Goal: Task Accomplishment & Management: Manage account settings

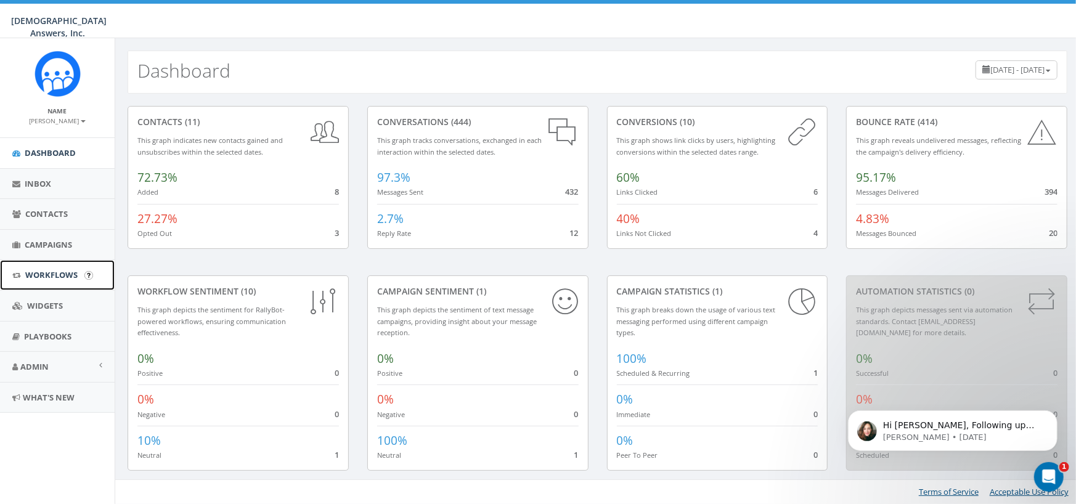
click at [52, 272] on span "Workflows" at bounding box center [51, 274] width 52 height 11
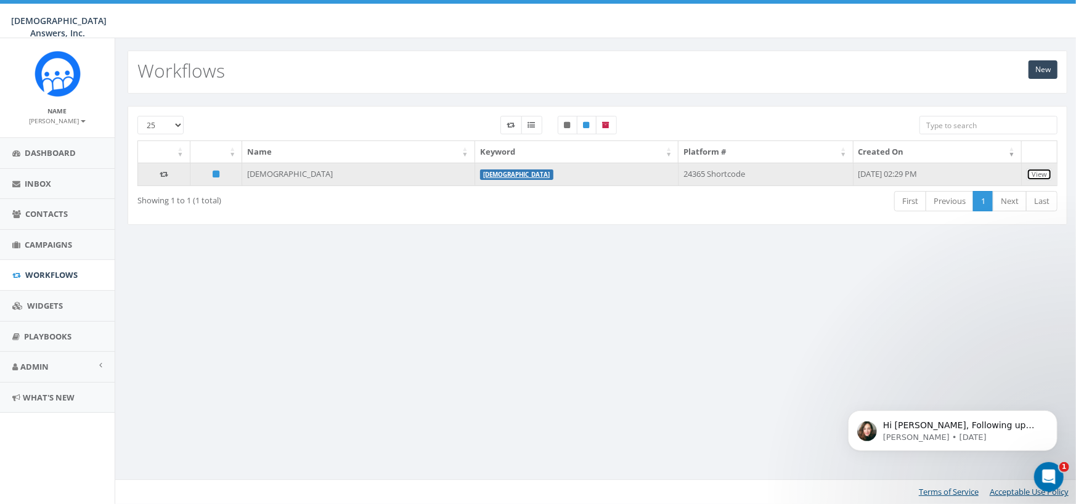
click at [1046, 173] on link "View" at bounding box center [1039, 174] width 25 height 13
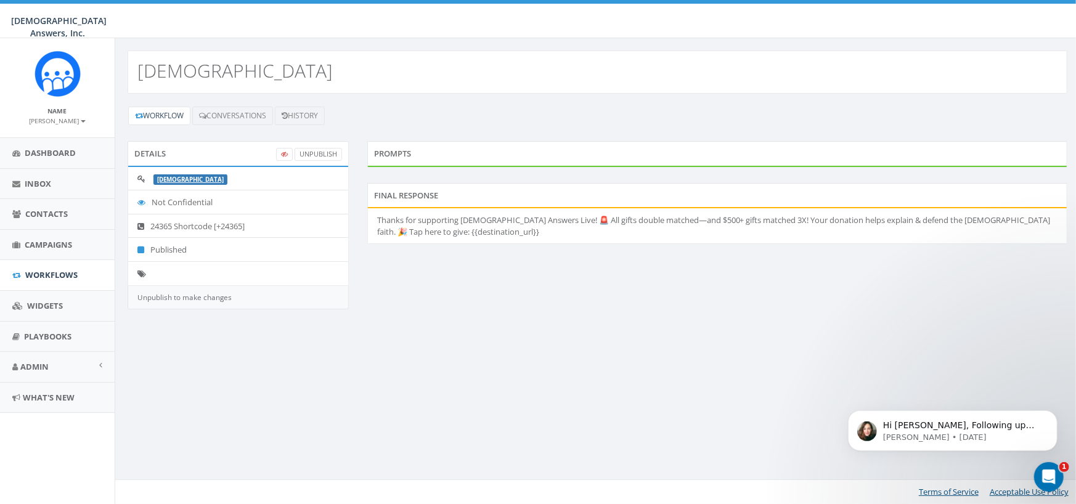
click at [525, 227] on li "Thanks for supporting [DEMOGRAPHIC_DATA] Answers Live! 🚨 All gifts double match…" at bounding box center [717, 225] width 699 height 35
click at [332, 151] on link "UnPublish" at bounding box center [318, 154] width 47 height 13
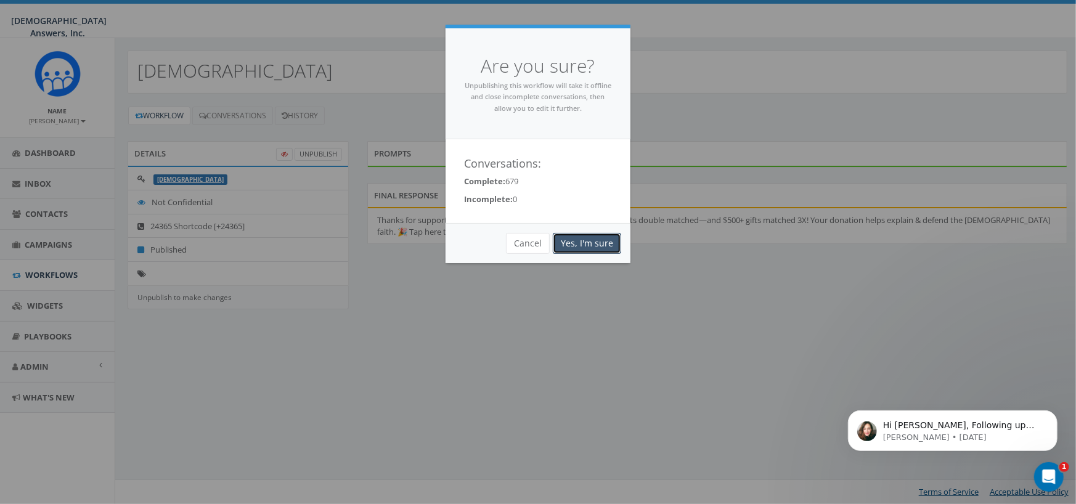
click at [594, 243] on link "Yes, I'm sure" at bounding box center [587, 243] width 68 height 21
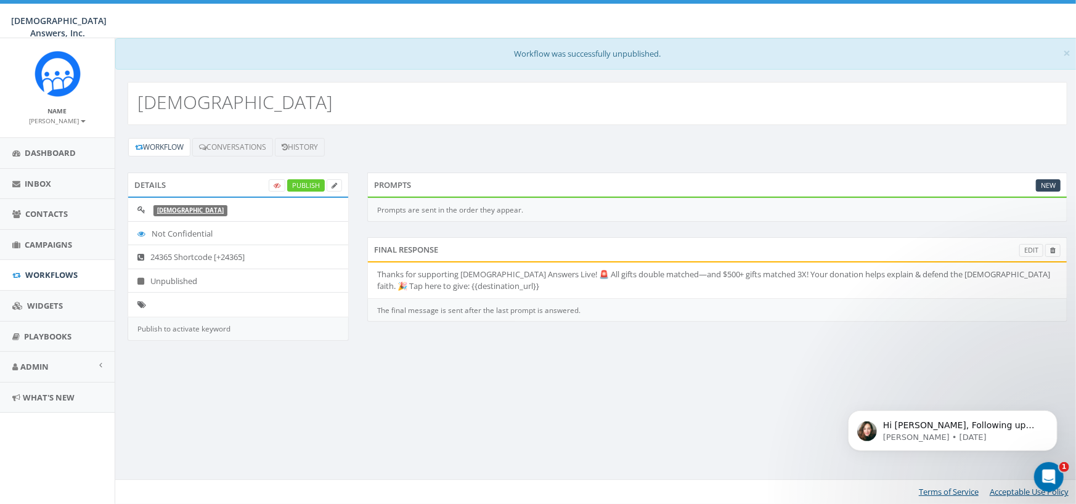
click at [472, 270] on li "Thanks for supporting Catholic Answers Live! 🚨 All gifts double matched—and $50…" at bounding box center [717, 280] width 699 height 35
click at [528, 274] on li "Thanks for supporting Catholic Answers Live! 🚨 All gifts double matched—and $50…" at bounding box center [717, 280] width 699 height 35
click at [1032, 248] on link "Edit" at bounding box center [1031, 250] width 24 height 13
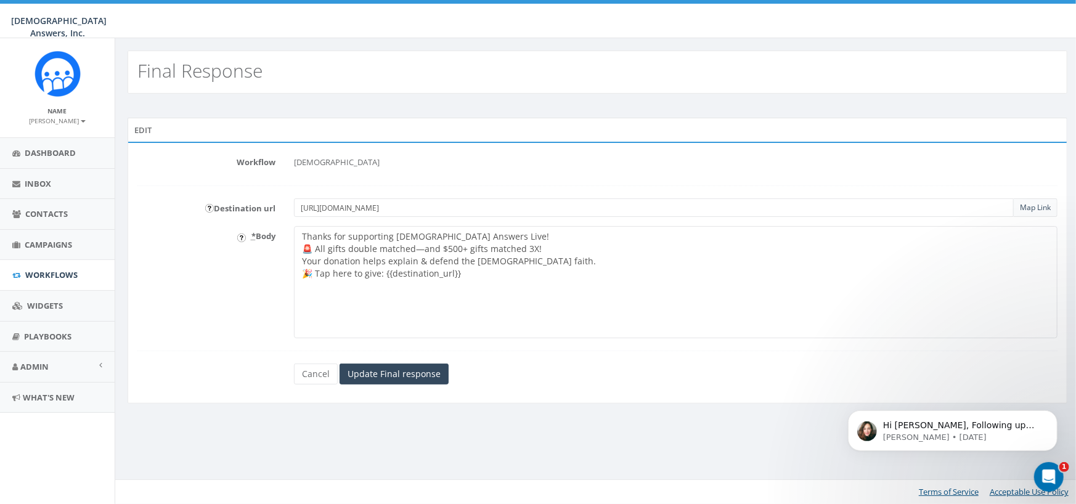
click at [470, 237] on textarea "Thanks for supporting Catholic Answers Live! 🚨 All gifts double matched—and $50…" at bounding box center [676, 282] width 764 height 112
drag, startPoint x: 415, startPoint y: 247, endPoint x: 530, endPoint y: 250, distance: 115.3
click at [530, 250] on textarea "Thanks for supporting Catholic Answers Live! 🚨 All gifts double matched—and $50…" at bounding box center [676, 282] width 764 height 112
click at [415, 277] on textarea "Thanks for supporting Catholic Answers Live! 🚨 All gifts double matched—and $50…" at bounding box center [676, 282] width 764 height 112
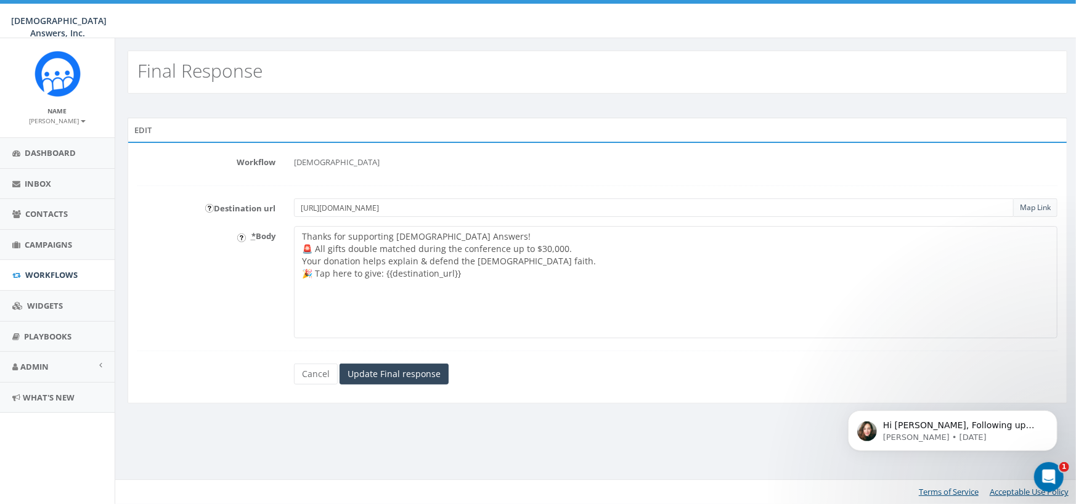
type textarea "Thanks for supporting [DEMOGRAPHIC_DATA] Answers! 🚨 All gifts double matched du…"
click at [311, 203] on input "https://give.catholic.com/campaign/705663/donate?utm_source=ralllycorp&utm_medi…" at bounding box center [654, 207] width 720 height 18
drag, startPoint x: 310, startPoint y: 203, endPoint x: 470, endPoint y: 208, distance: 159.7
click at [470, 208] on input "https://give.catholic.com/campaign/705663/donate?utm_source=ralllycorp&utm_medi…" at bounding box center [654, 207] width 720 height 18
paste input "give/617100/#!/donation/checkout"
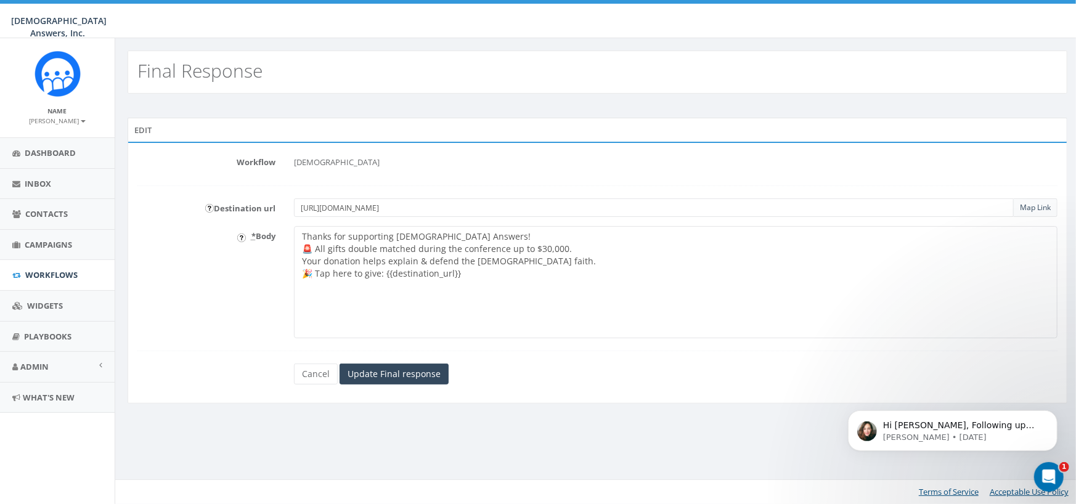
drag, startPoint x: 713, startPoint y: 208, endPoint x: 766, endPoint y: 213, distance: 52.6
click at [766, 213] on input "https://give.catholic.com/give/617100/#!/donation/checkout?utm_source=ralllycor…" at bounding box center [654, 207] width 720 height 18
type input "https://give.catholic.com/give/617100/#!/donation/checkout?utm_source=ralllycor…"
click at [406, 372] on input "Update Final response" at bounding box center [394, 374] width 109 height 21
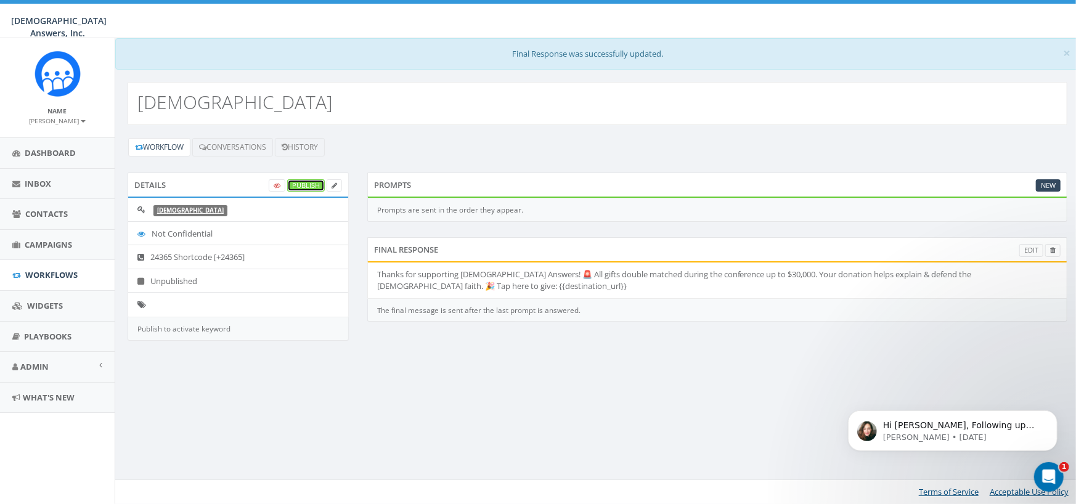
click at [306, 187] on link "Publish" at bounding box center [306, 185] width 38 height 13
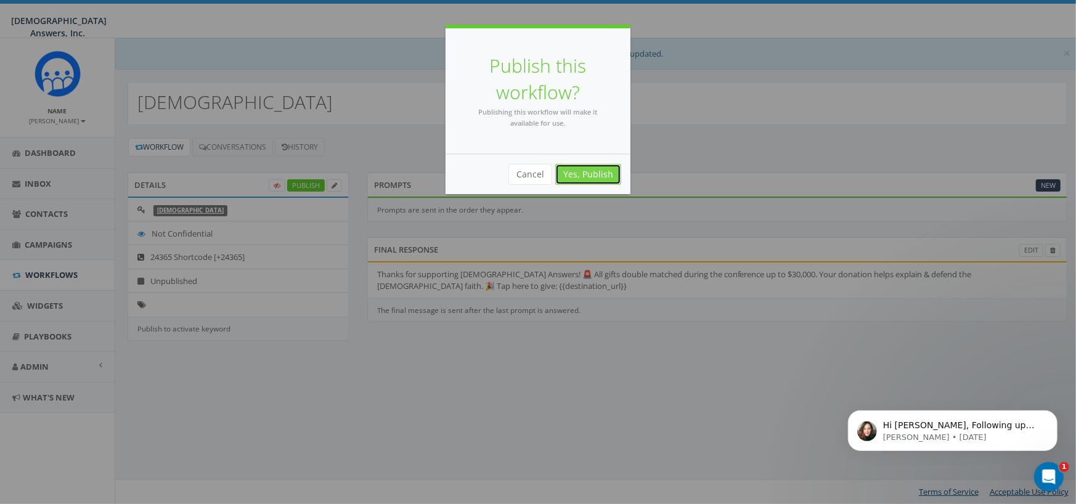
click at [574, 171] on link "Yes, Publish" at bounding box center [588, 174] width 66 height 21
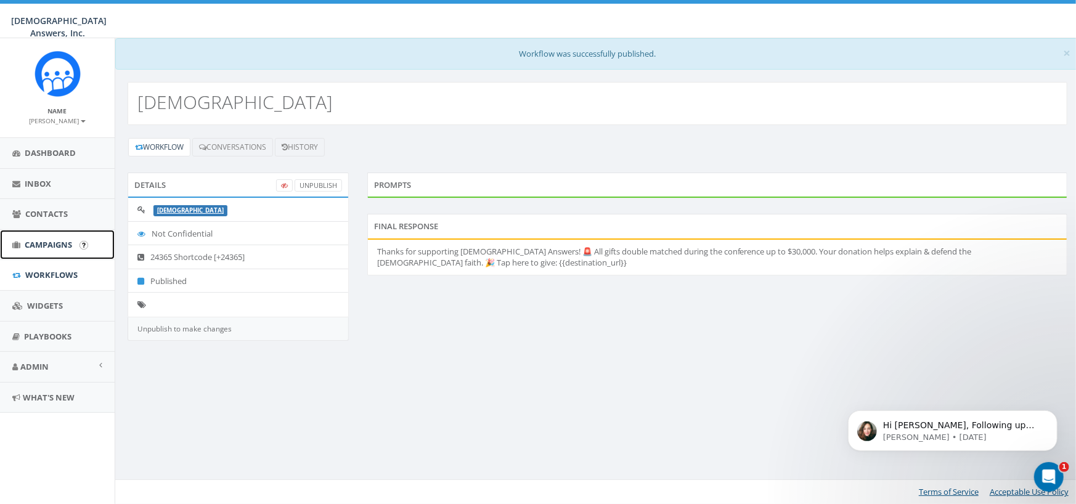
click at [50, 244] on span "Campaigns" at bounding box center [48, 244] width 47 height 11
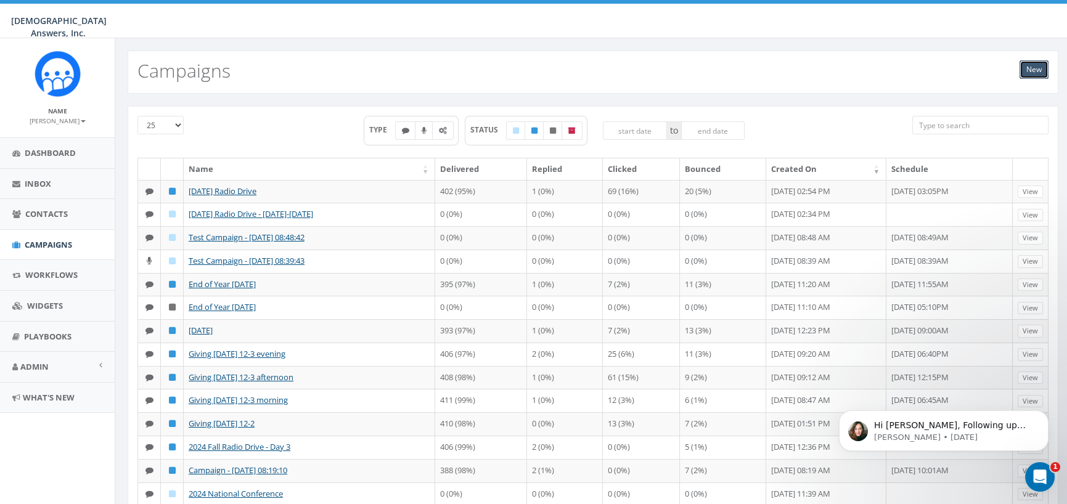
click at [1033, 70] on link "New" at bounding box center [1033, 69] width 29 height 18
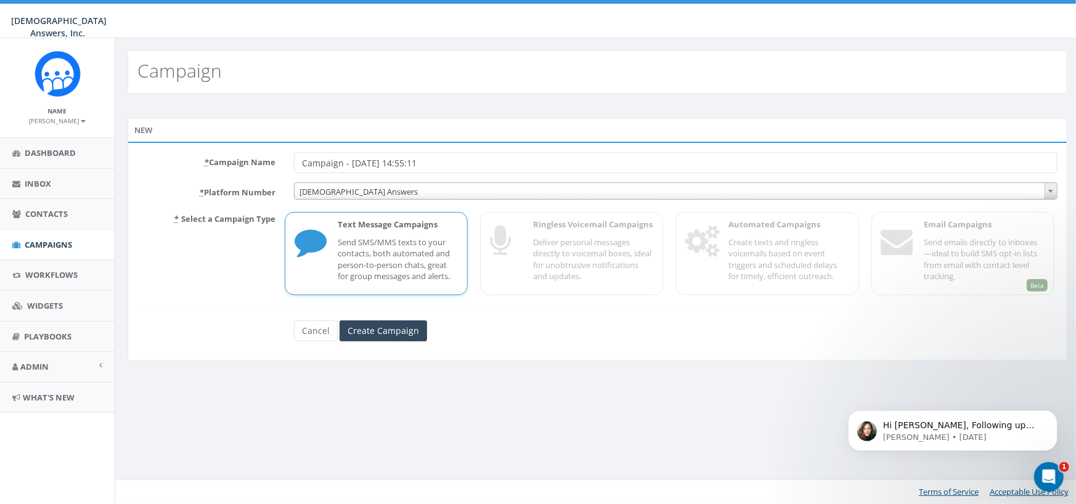
click at [301, 161] on input "Campaign - 08/25/2025, 14:55:11" at bounding box center [676, 162] width 764 height 21
drag, startPoint x: 553, startPoint y: 161, endPoint x: 464, endPoint y: 161, distance: 89.4
click at [464, 161] on input "Conference 2025 Campaign - 08/25/2025, 14:55:11" at bounding box center [676, 162] width 764 height 21
type input "Conference 2025 Campaign - 08/25/2025"
drag, startPoint x: 397, startPoint y: 235, endPoint x: 406, endPoint y: 287, distance: 51.9
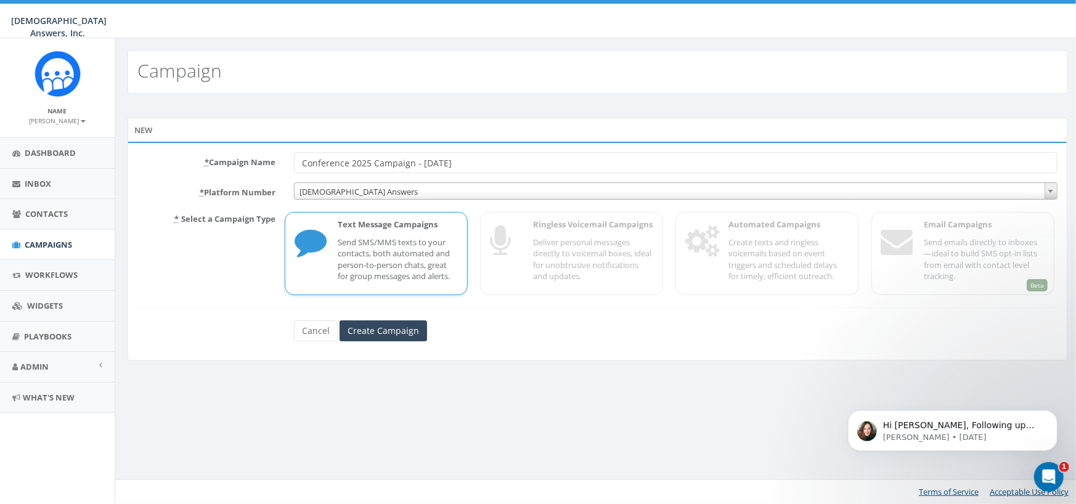
click at [398, 237] on p "Send SMS/MMS texts to your contacts, both automated and person-to-person chats,…" at bounding box center [398, 260] width 120 height 46
click at [408, 327] on input "Create Campaign" at bounding box center [384, 331] width 88 height 21
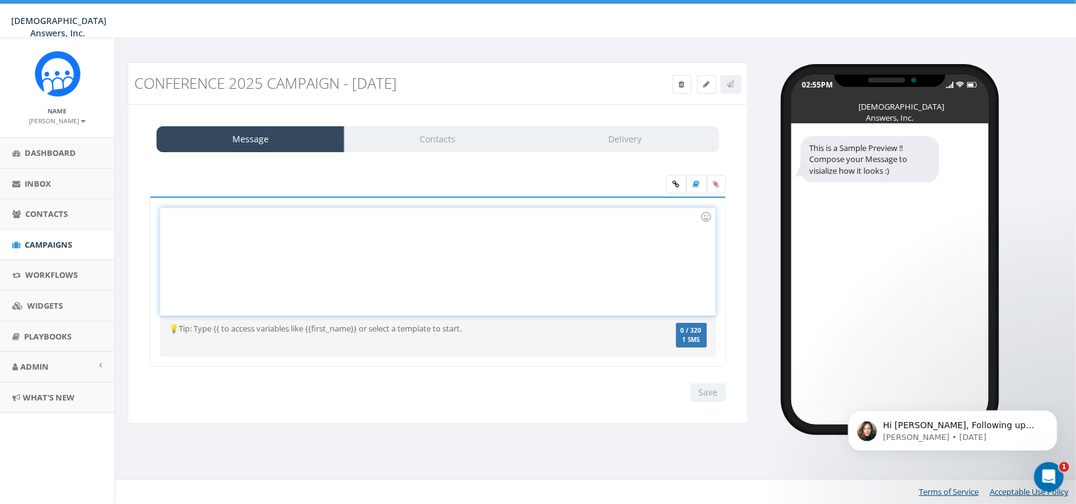
click at [280, 237] on div at bounding box center [437, 262] width 555 height 108
click at [679, 84] on icon at bounding box center [682, 84] width 6 height 7
